Goal: Transaction & Acquisition: Download file/media

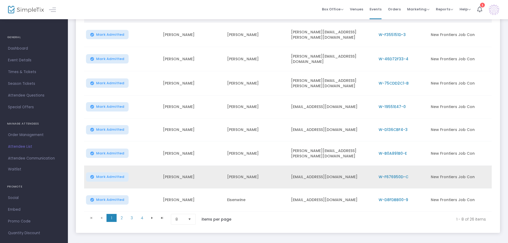
scroll to position [104, 0]
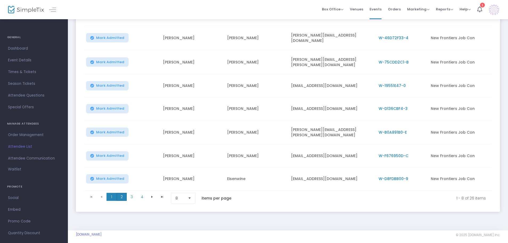
click at [125, 195] on span "2" at bounding box center [122, 197] width 10 height 8
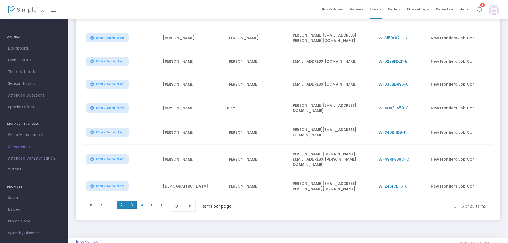
click at [132, 201] on span "3" at bounding box center [132, 205] width 10 height 8
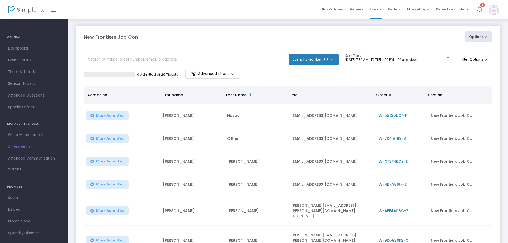
scroll to position [0, 0]
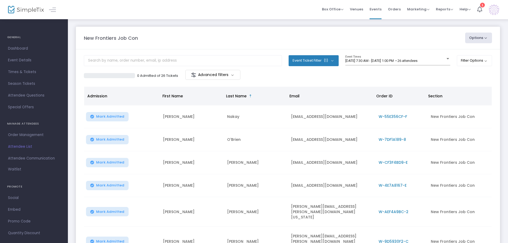
click at [467, 40] on button "Options" at bounding box center [478, 38] width 27 height 11
click at [454, 54] on li "Export List" at bounding box center [464, 53] width 49 height 10
radio input "false"
radio input "true"
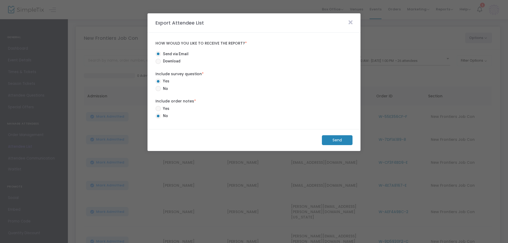
click at [160, 63] on span at bounding box center [158, 61] width 5 height 5
click at [158, 64] on input "Download" at bounding box center [158, 64] width 0 height 0
radio input "true"
click at [338, 141] on m-button "Download" at bounding box center [333, 140] width 40 height 10
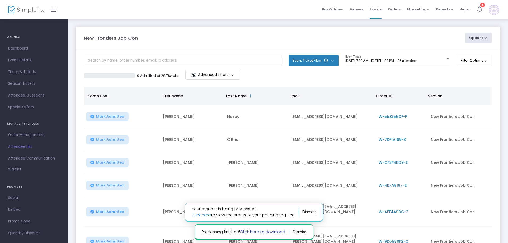
click at [260, 232] on link "Click here to download." at bounding box center [263, 232] width 46 height 6
